Goal: Complete application form

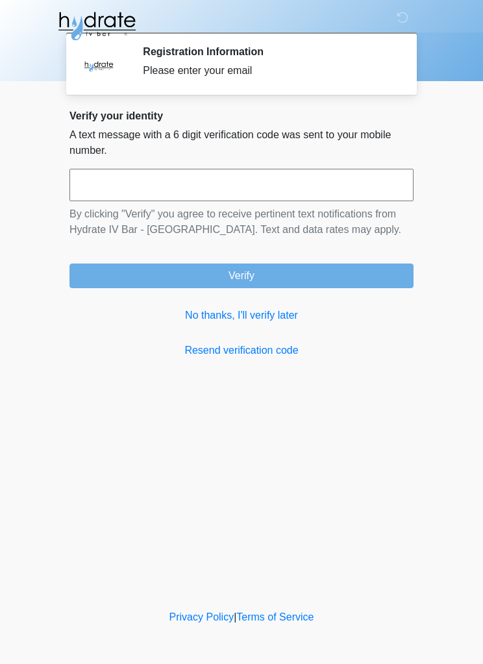
click at [349, 188] on input "text" at bounding box center [241, 185] width 344 height 32
click at [247, 188] on input "text" at bounding box center [241, 185] width 344 height 32
type input "******"
click at [343, 280] on button "Verify" at bounding box center [241, 275] width 344 height 25
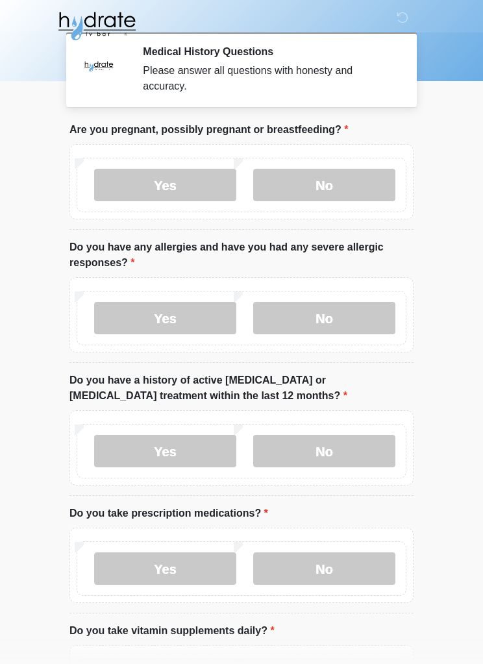
click at [348, 189] on label "No" at bounding box center [324, 185] width 142 height 32
click at [186, 181] on label "Yes" at bounding box center [165, 185] width 142 height 32
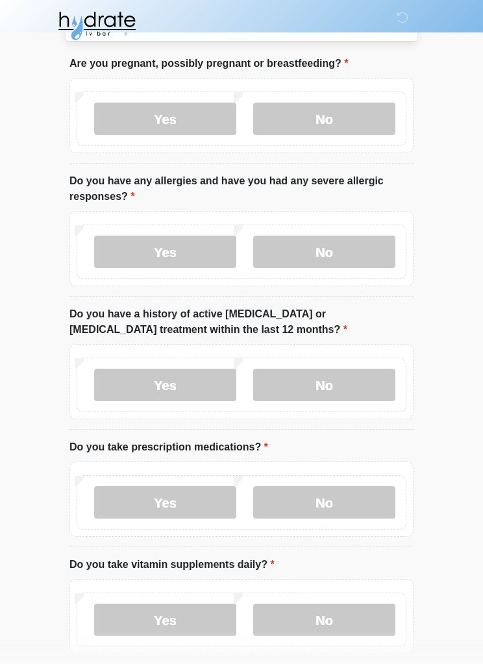
scroll to position [66, 0]
click at [202, 265] on label "Yes" at bounding box center [165, 252] width 142 height 32
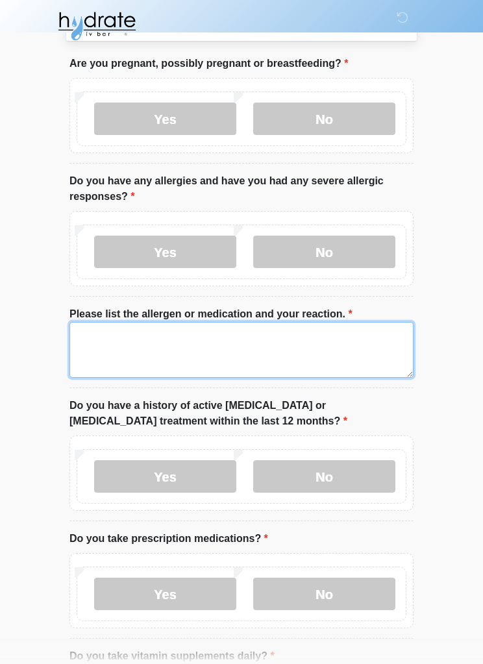
click at [330, 345] on textarea "Please list the allergen or medication and your reaction." at bounding box center [241, 350] width 344 height 56
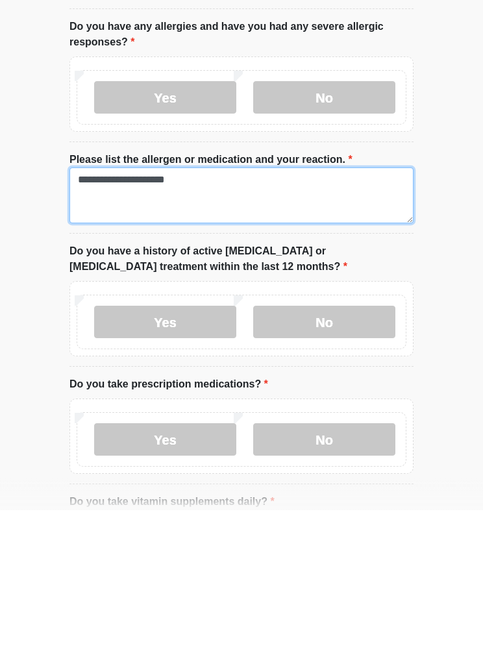
type textarea "**********"
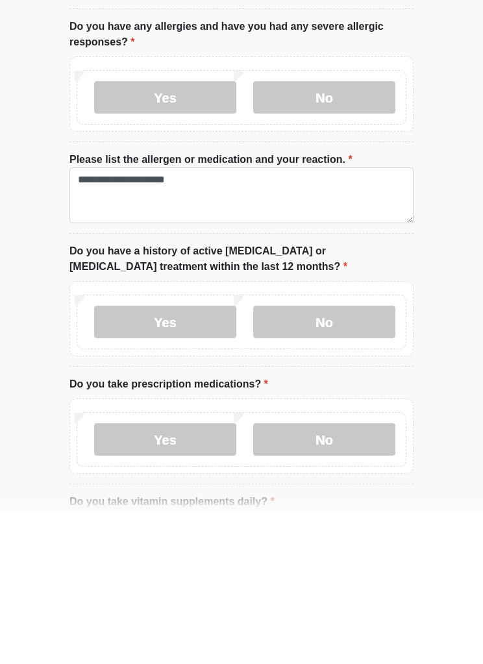
click at [362, 460] on label "No" at bounding box center [324, 476] width 142 height 32
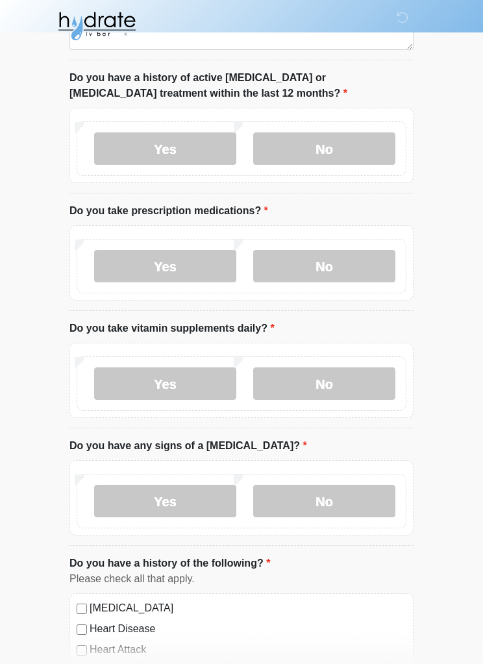
click at [365, 267] on label "No" at bounding box center [324, 266] width 142 height 32
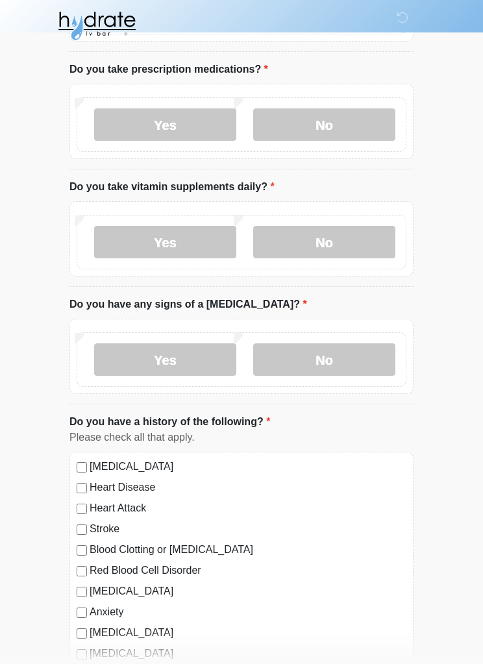
scroll to position [537, 0]
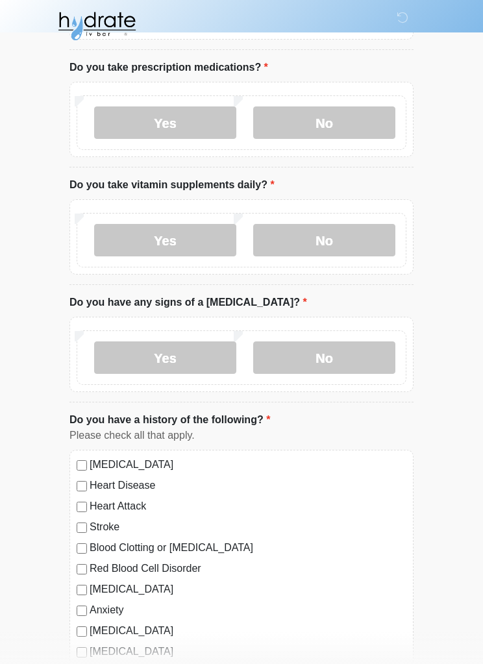
click at [374, 237] on label "No" at bounding box center [324, 240] width 142 height 32
click at [364, 343] on label "No" at bounding box center [324, 357] width 142 height 32
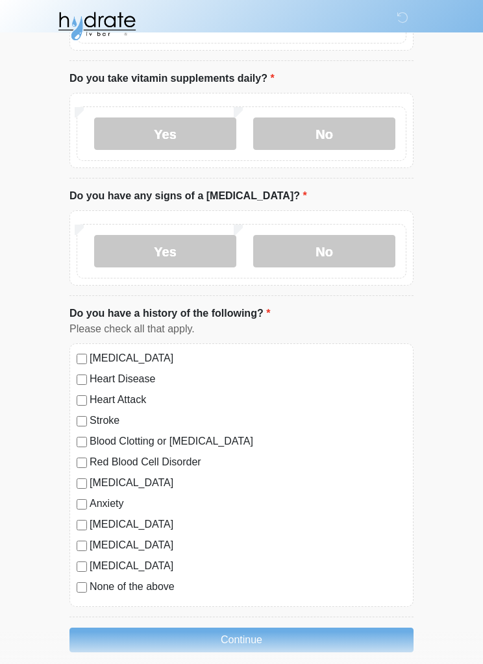
scroll to position [657, 0]
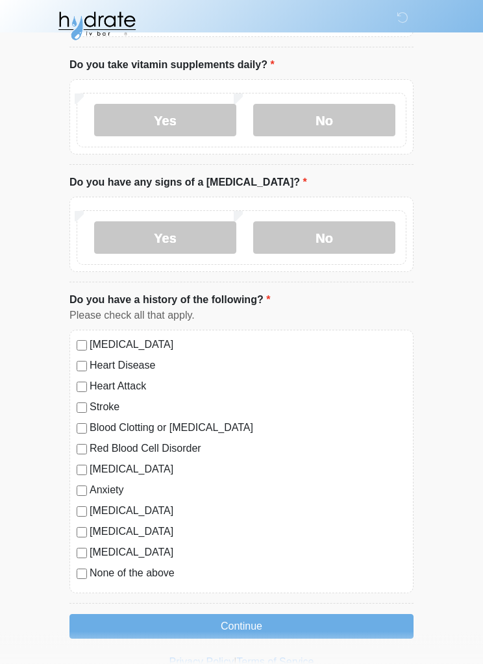
click at [158, 569] on label "None of the above" at bounding box center [248, 574] width 317 height 16
click at [322, 625] on button "Continue" at bounding box center [241, 626] width 344 height 25
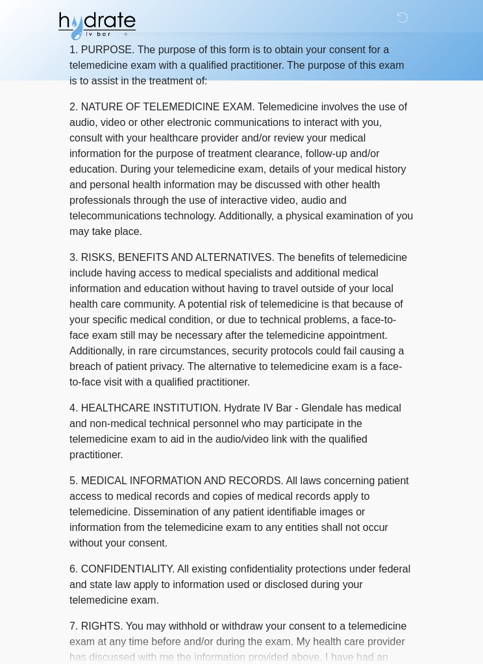
scroll to position [0, 0]
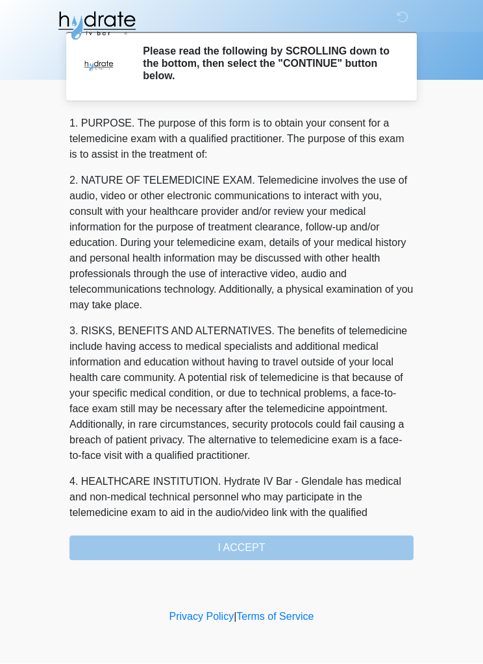
click at [341, 544] on div "1. PURPOSE. The purpose of this form is to obtain your consent for a telemedici…" at bounding box center [241, 338] width 344 height 444
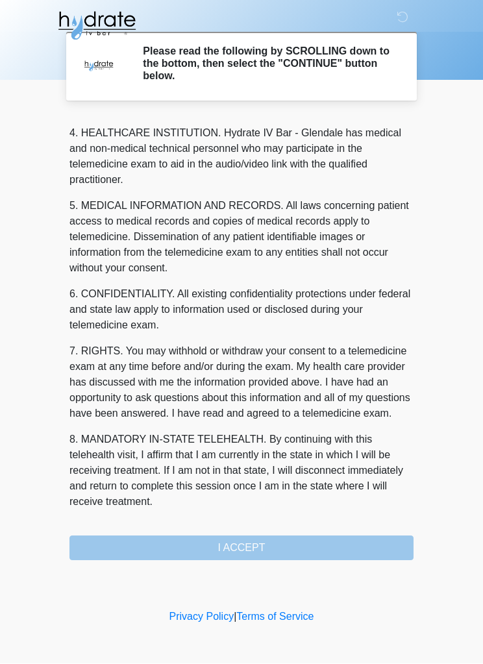
scroll to position [380, 0]
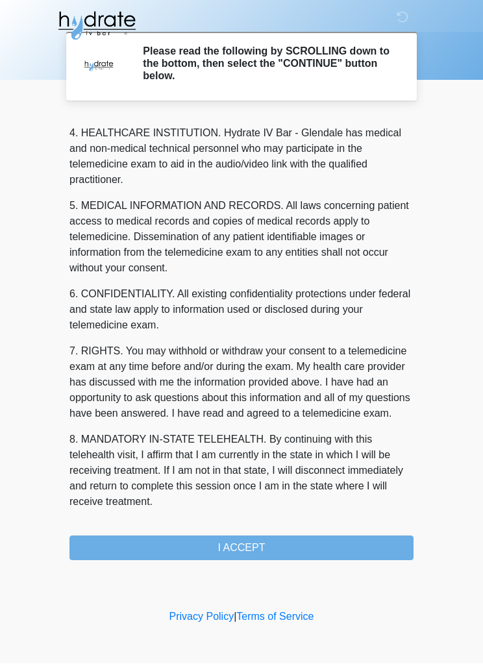
click at [308, 543] on button "I ACCEPT" at bounding box center [241, 548] width 344 height 25
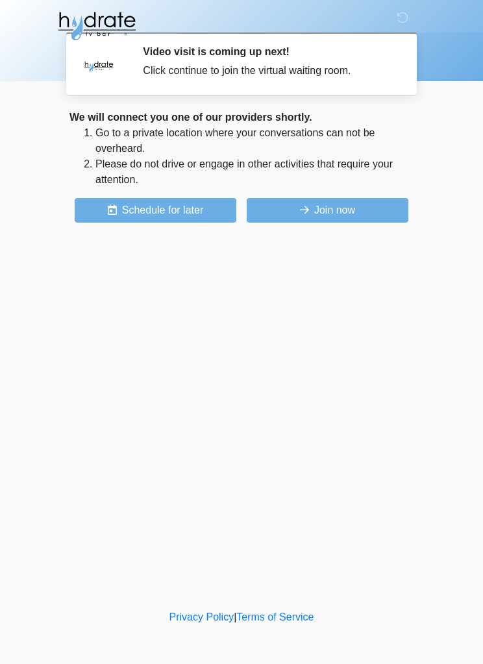
click at [365, 209] on button "Join now" at bounding box center [328, 210] width 162 height 25
